Goal: Information Seeking & Learning: Understand process/instructions

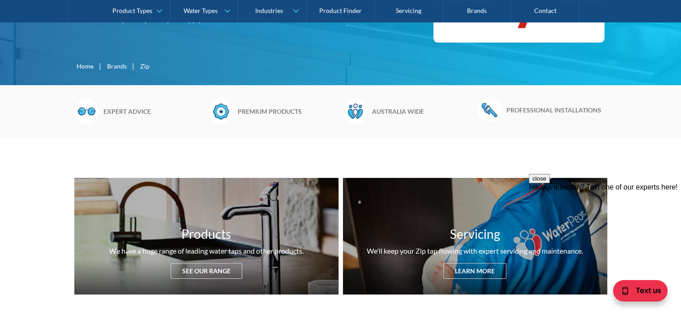
scroll to position [224, 0]
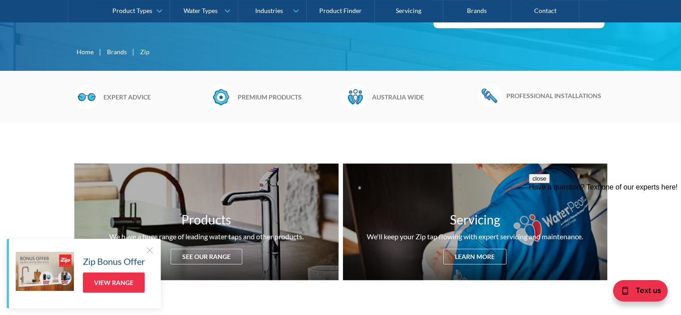
click at [124, 97] on h6 "Expert advice" at bounding box center [153, 96] width 101 height 9
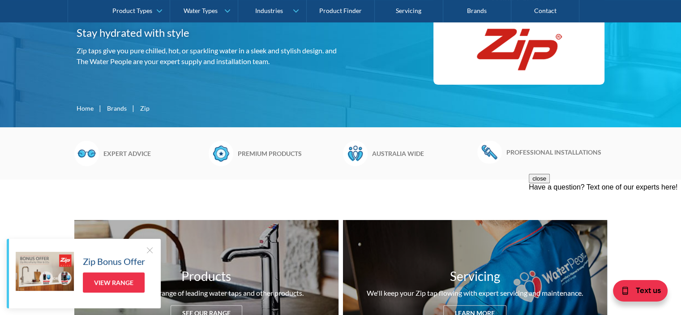
scroll to position [45, 0]
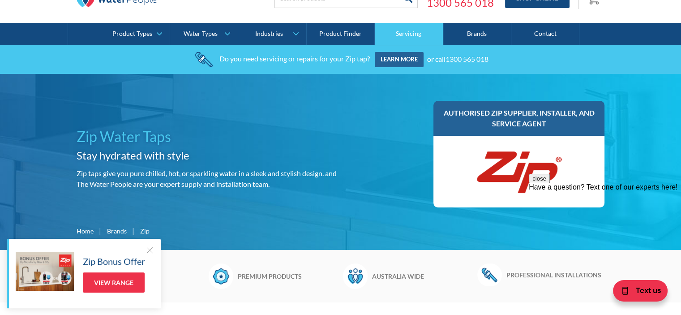
click at [403, 32] on link "Servicing" at bounding box center [409, 34] width 68 height 22
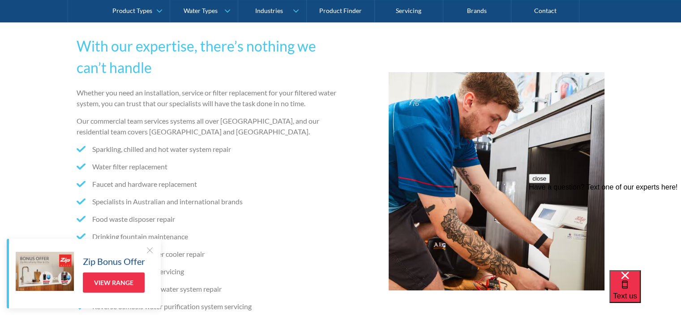
scroll to position [45, 0]
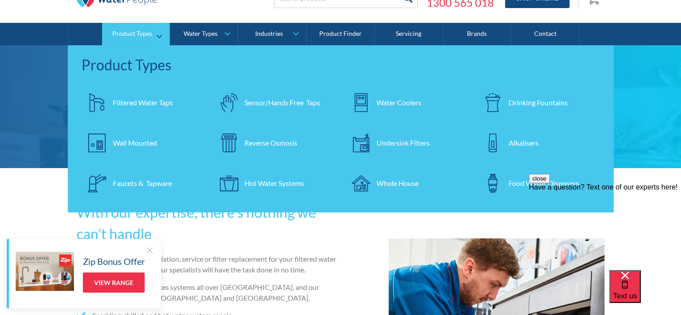
click at [136, 103] on div "Filtered Water Taps" at bounding box center [143, 102] width 60 height 11
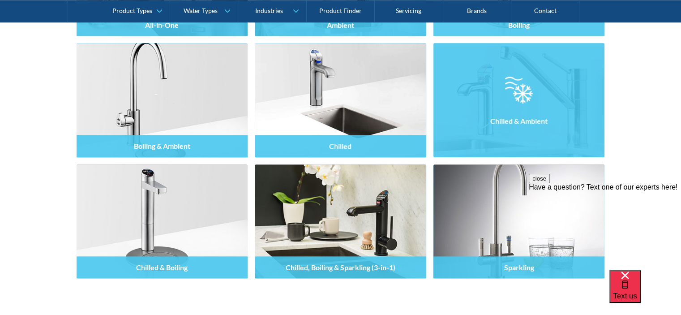
scroll to position [941, 0]
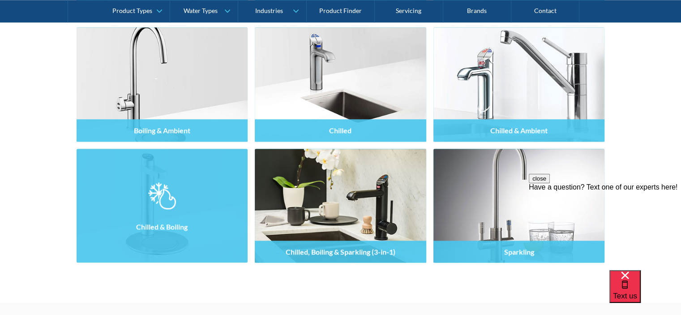
click at [149, 216] on div "Chilled & Boiling" at bounding box center [163, 226] width 172 height 22
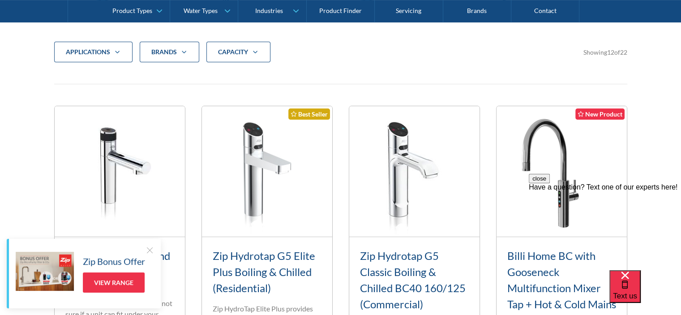
scroll to position [358, 0]
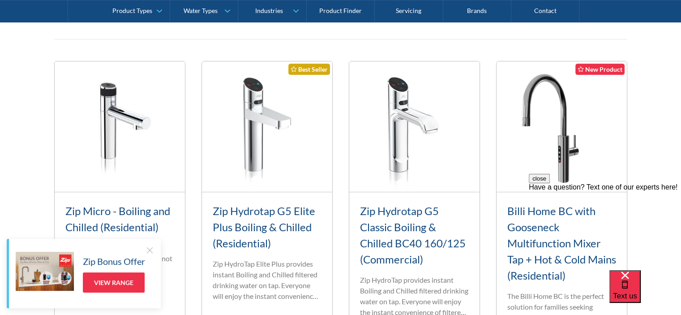
click at [405, 142] on img at bounding box center [414, 126] width 130 height 130
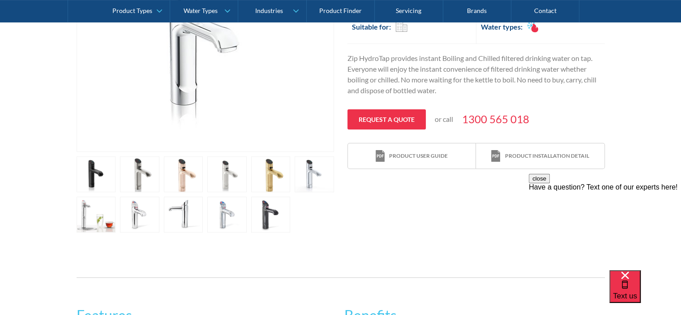
scroll to position [314, 0]
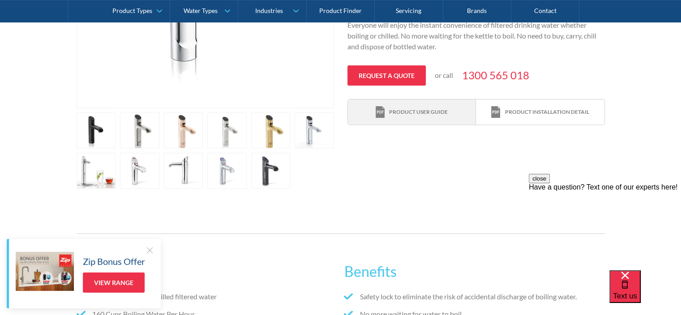
click at [420, 109] on div "Product user guide" at bounding box center [418, 112] width 59 height 8
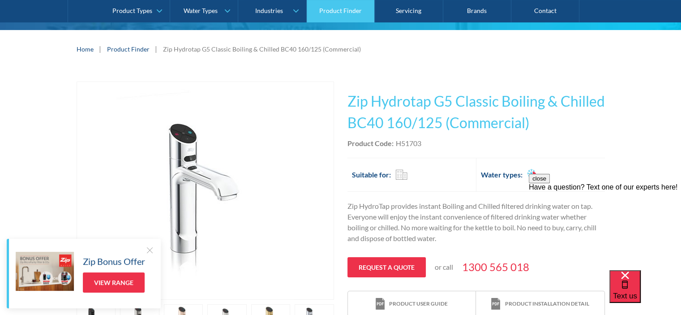
scroll to position [0, 0]
